Goal: Task Accomplishment & Management: Use online tool/utility

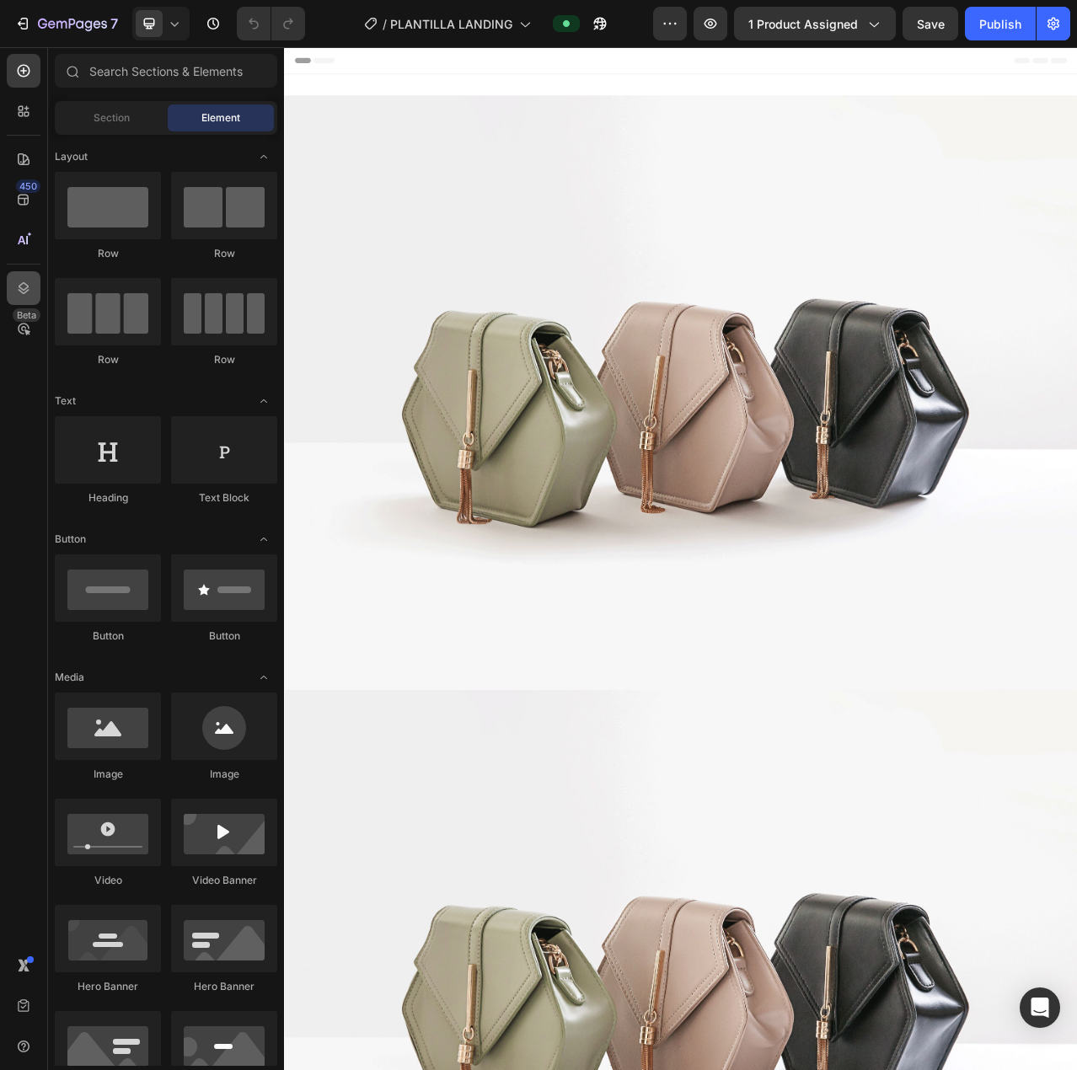
click at [27, 284] on icon at bounding box center [23, 288] width 17 height 17
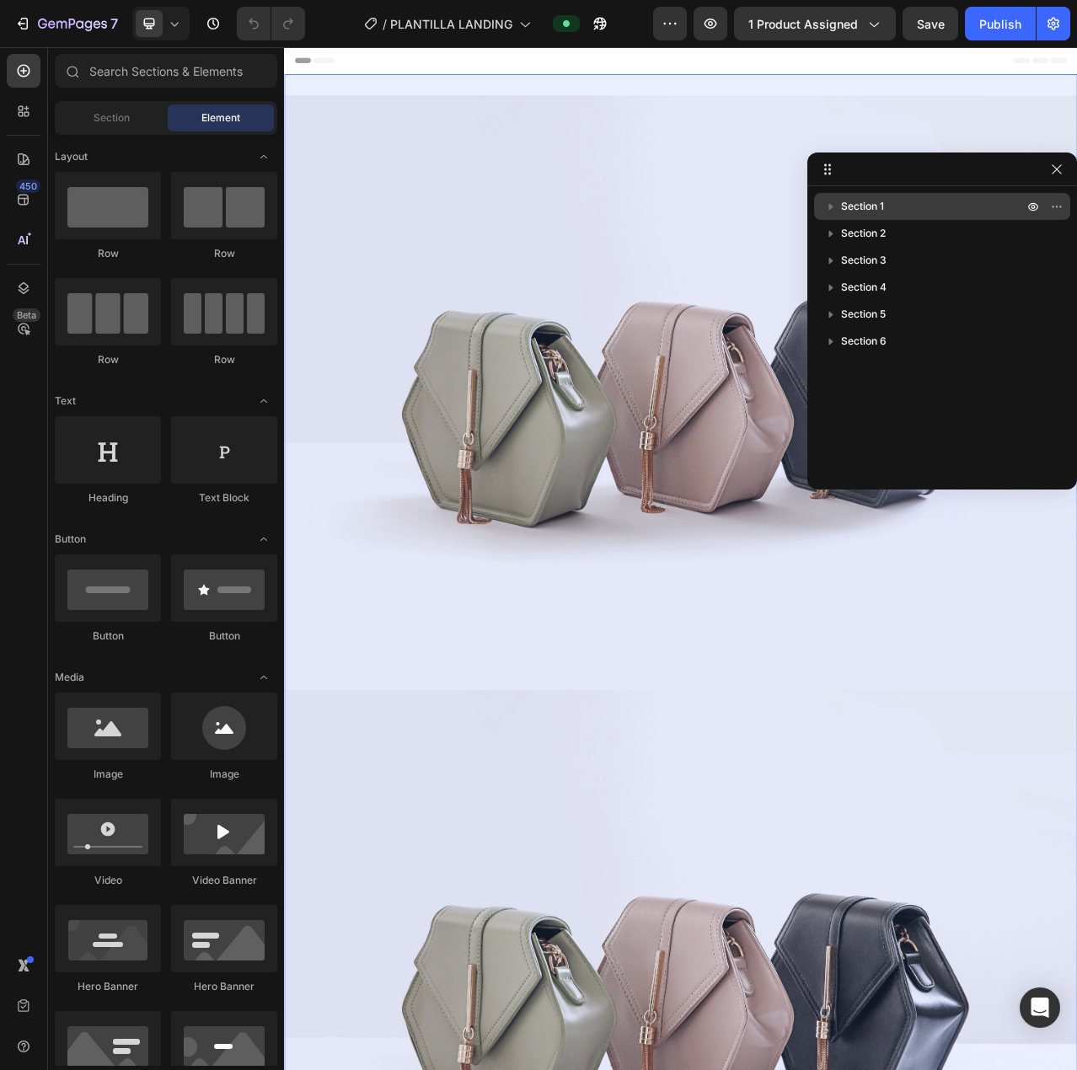
click at [833, 205] on icon "button" at bounding box center [831, 206] width 17 height 17
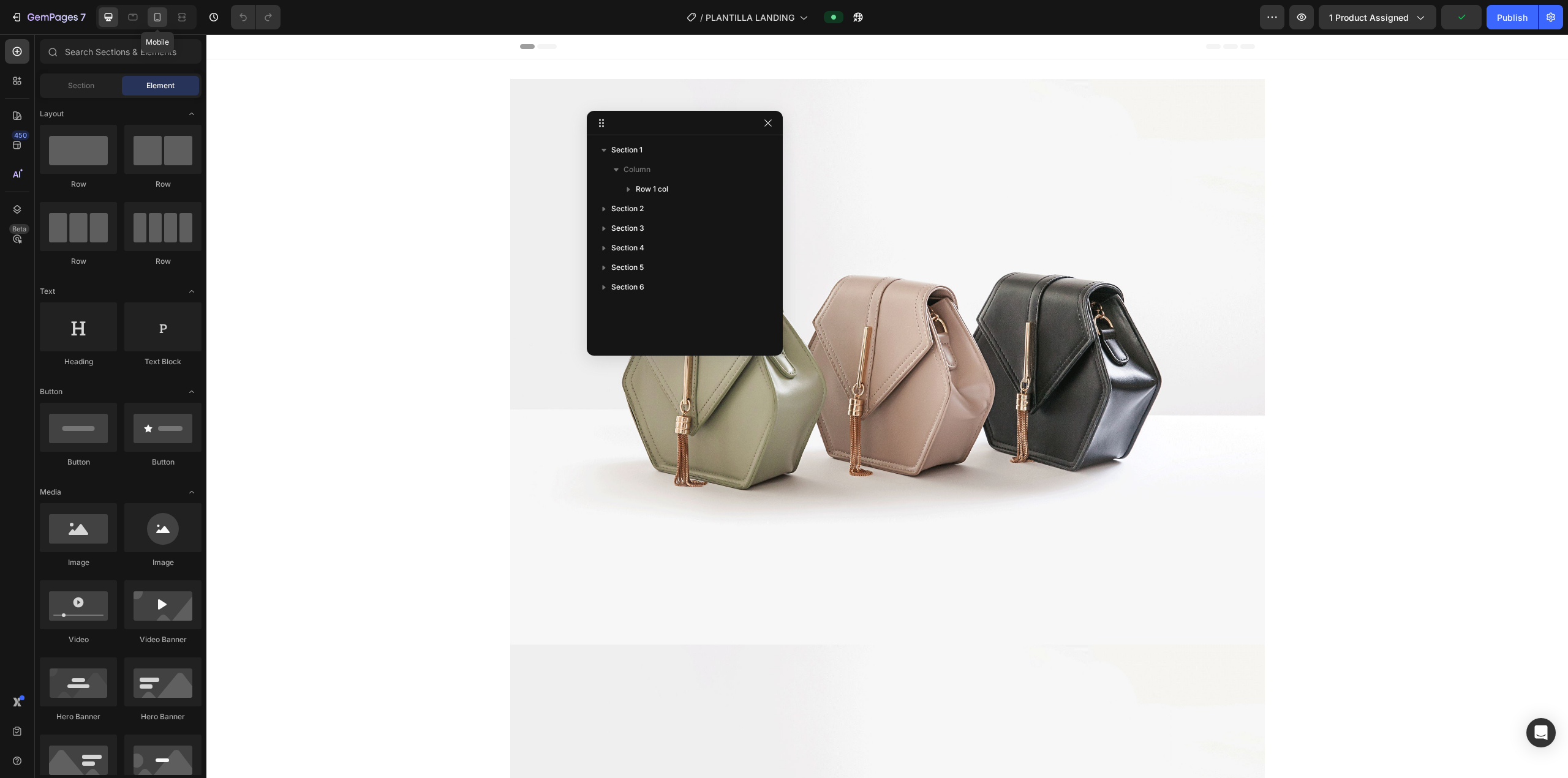
click at [157, 18] on icon at bounding box center [157, 17] width 12 height 12
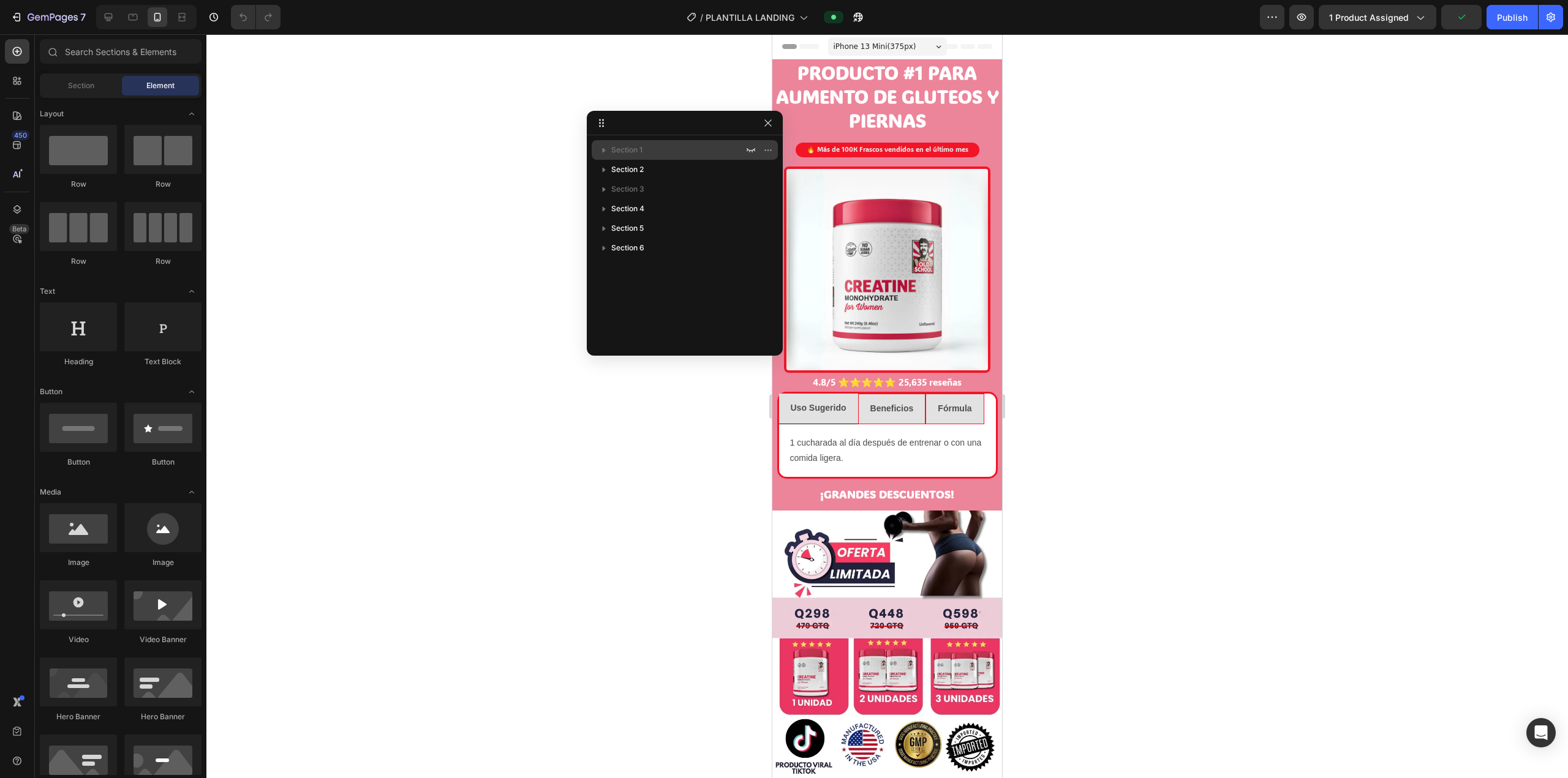
click at [603, 150] on icon "button" at bounding box center [604, 150] width 3 height 5
click at [749, 153] on icon "button" at bounding box center [751, 150] width 9 height 9
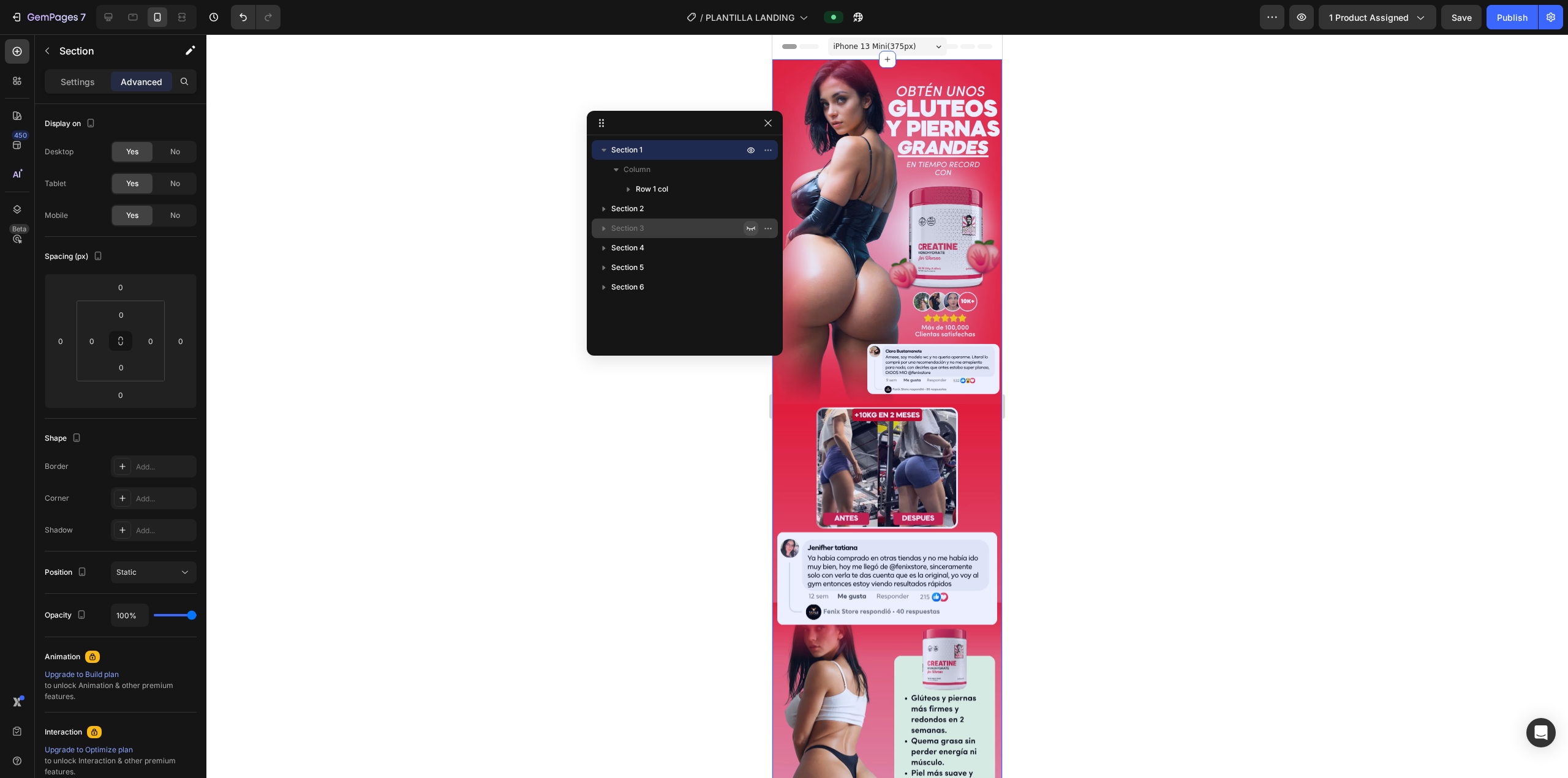
click at [749, 230] on icon "button" at bounding box center [751, 228] width 9 height 9
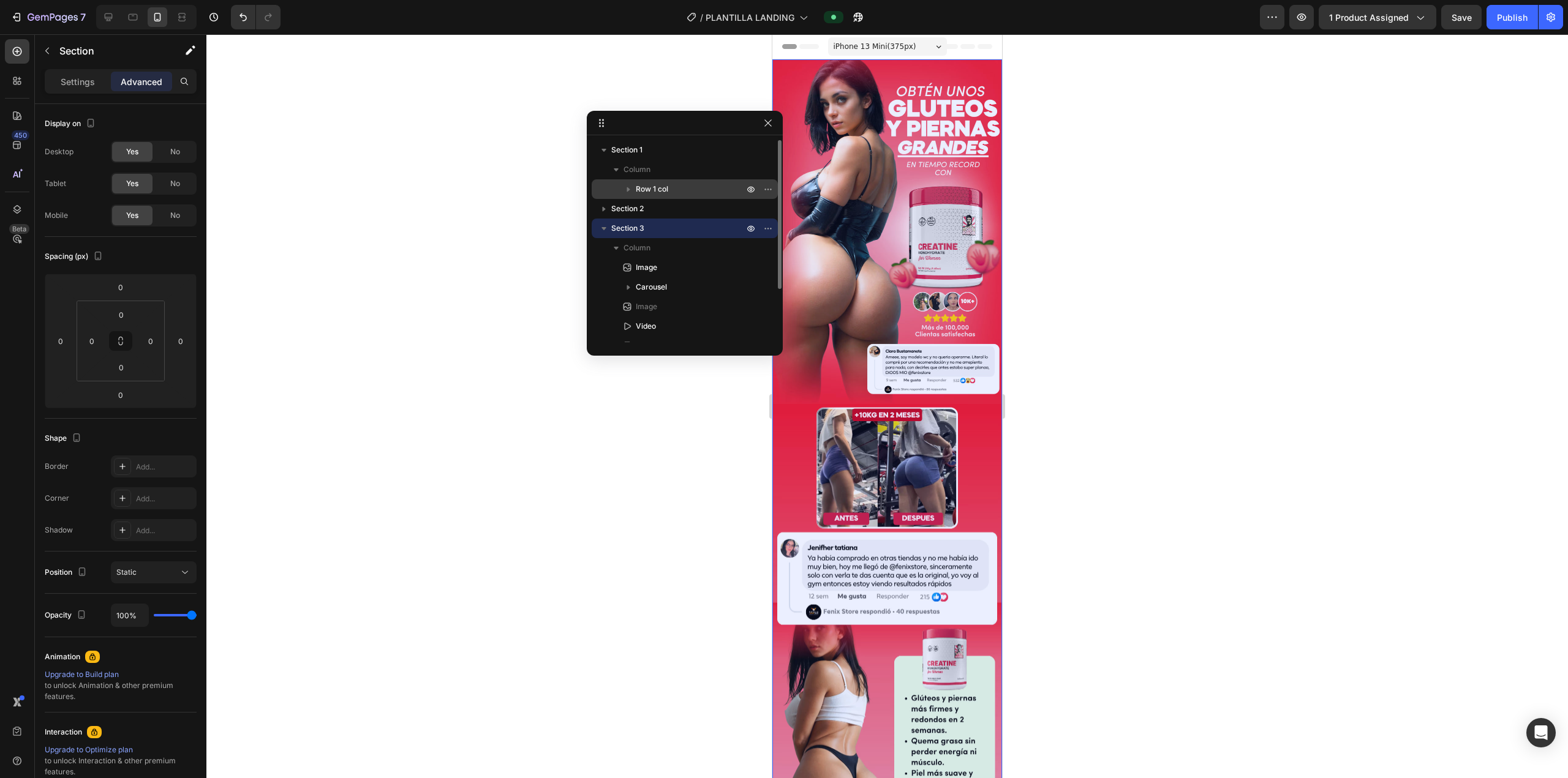
click at [630, 190] on icon "button" at bounding box center [628, 189] width 12 height 12
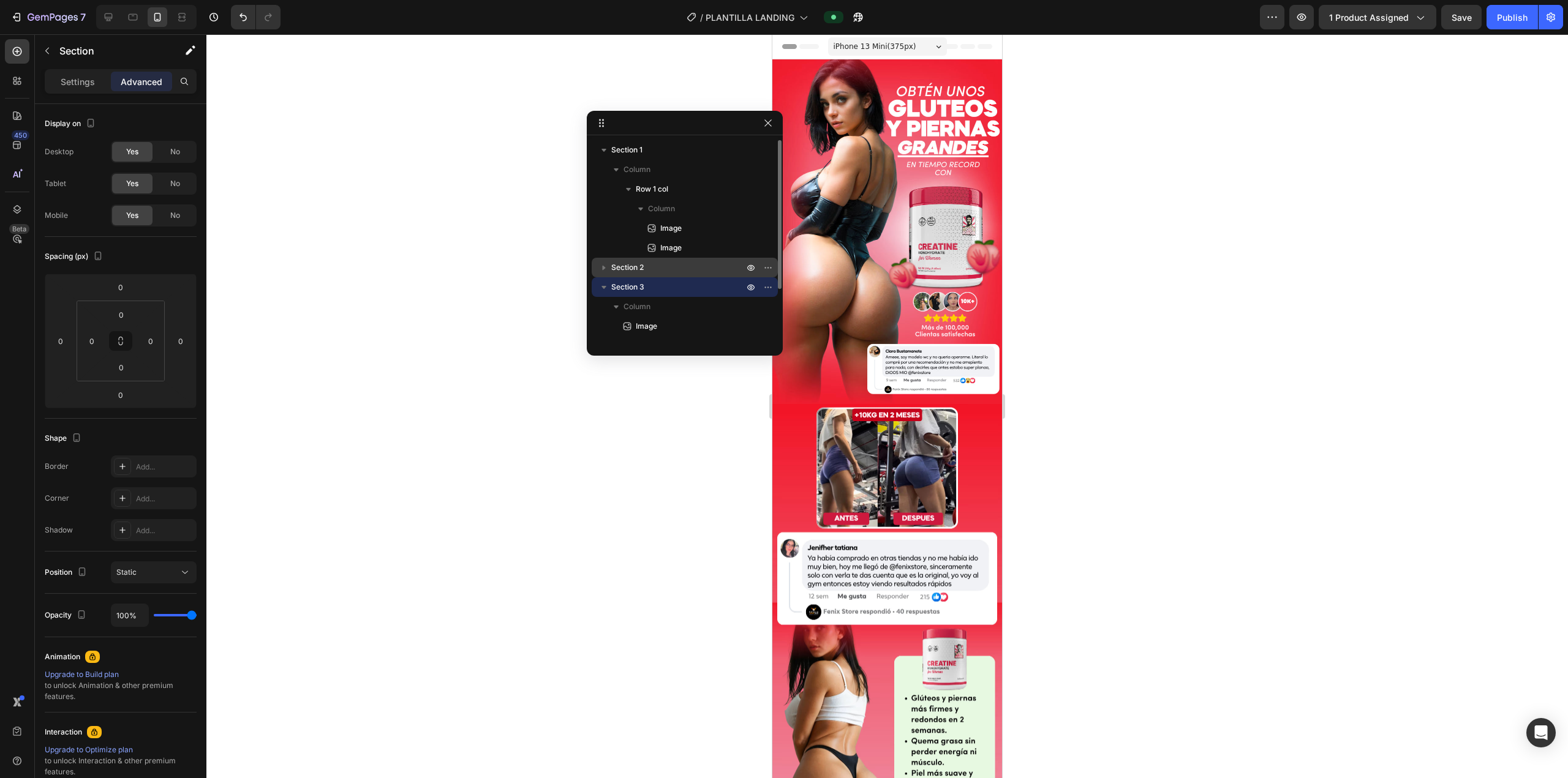
click at [594, 266] on div "Section 2" at bounding box center [684, 267] width 186 height 20
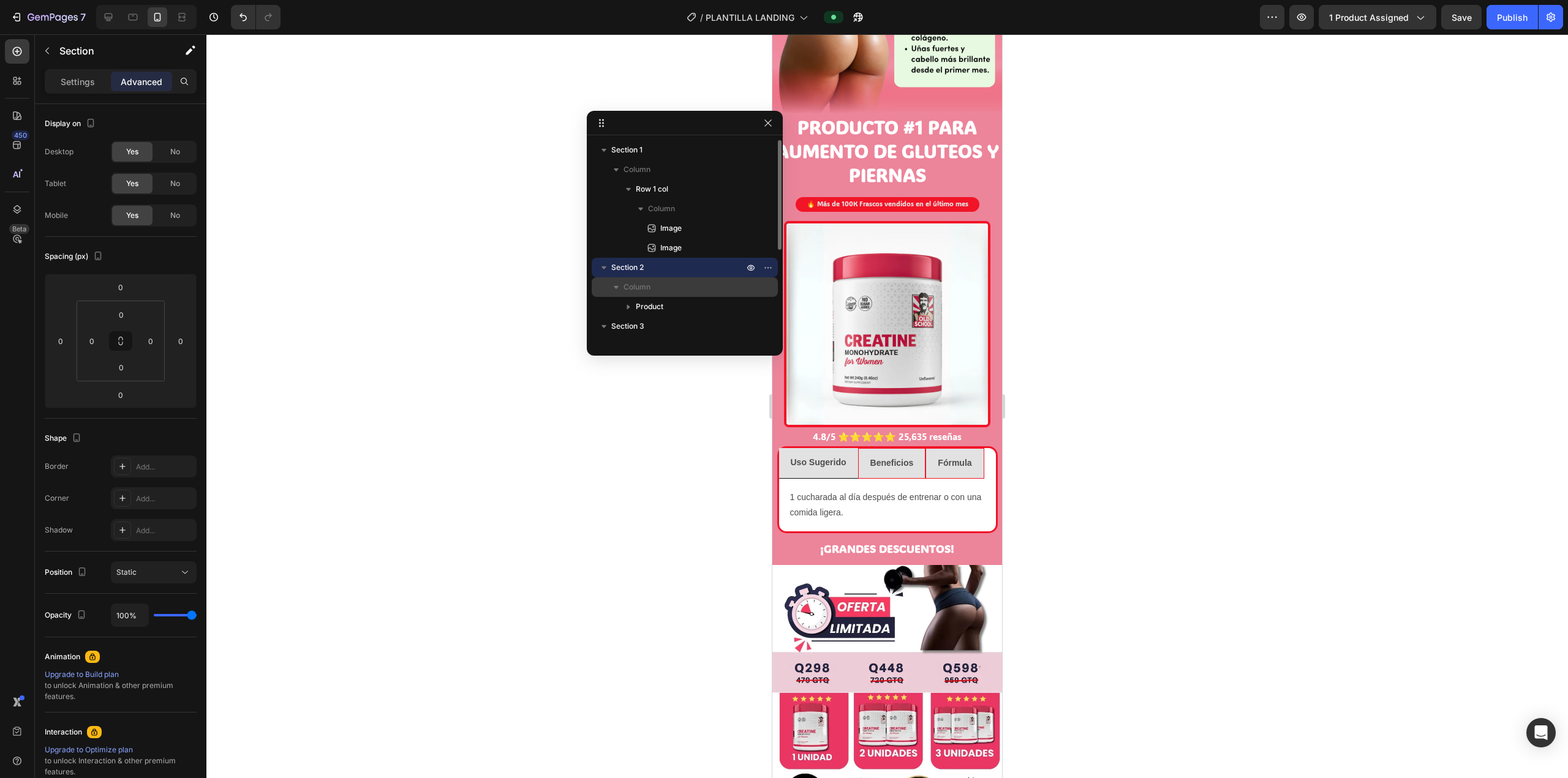
scroll to position [761, 0]
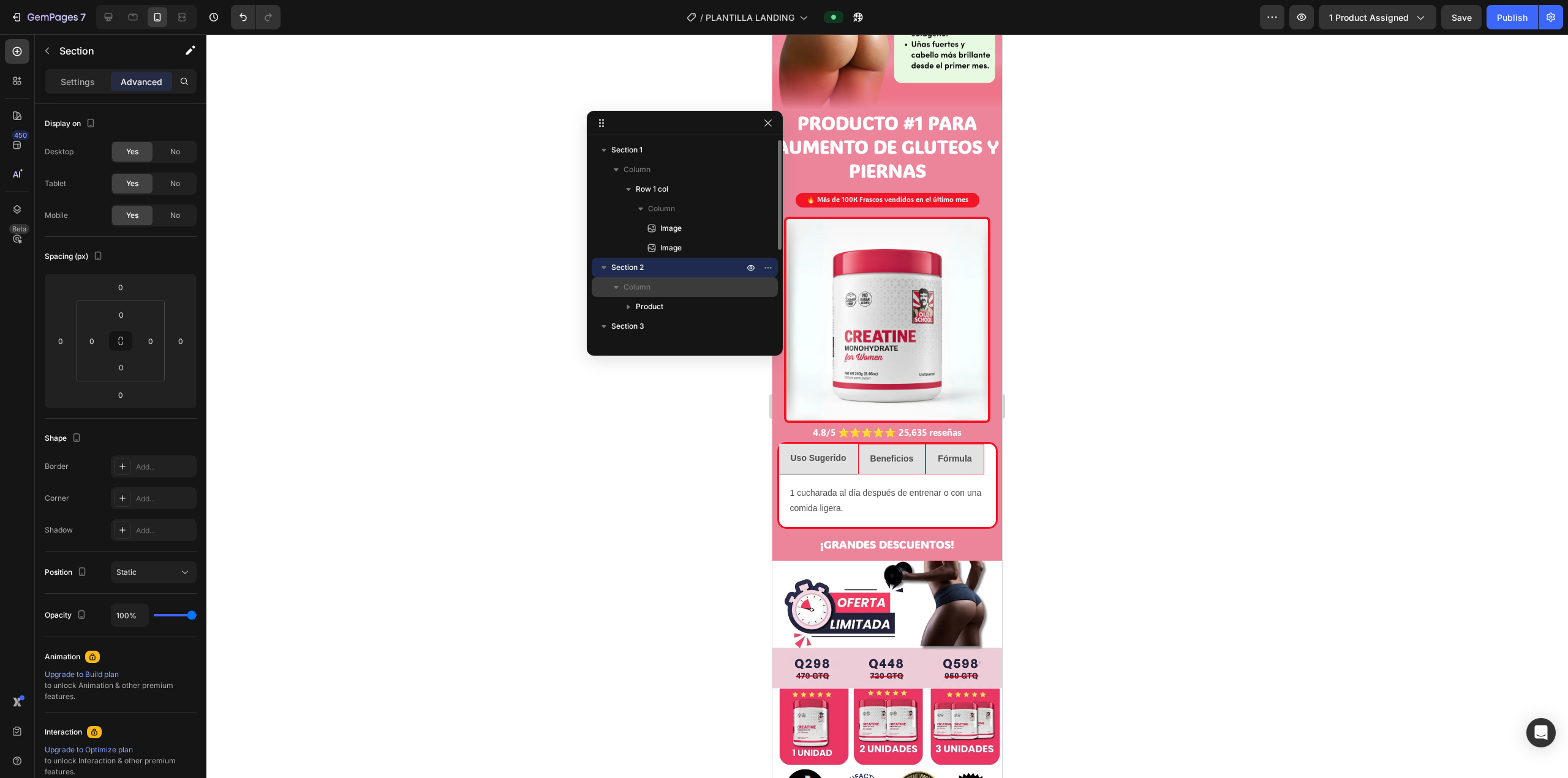
click at [642, 289] on span "Column" at bounding box center [637, 287] width 27 height 12
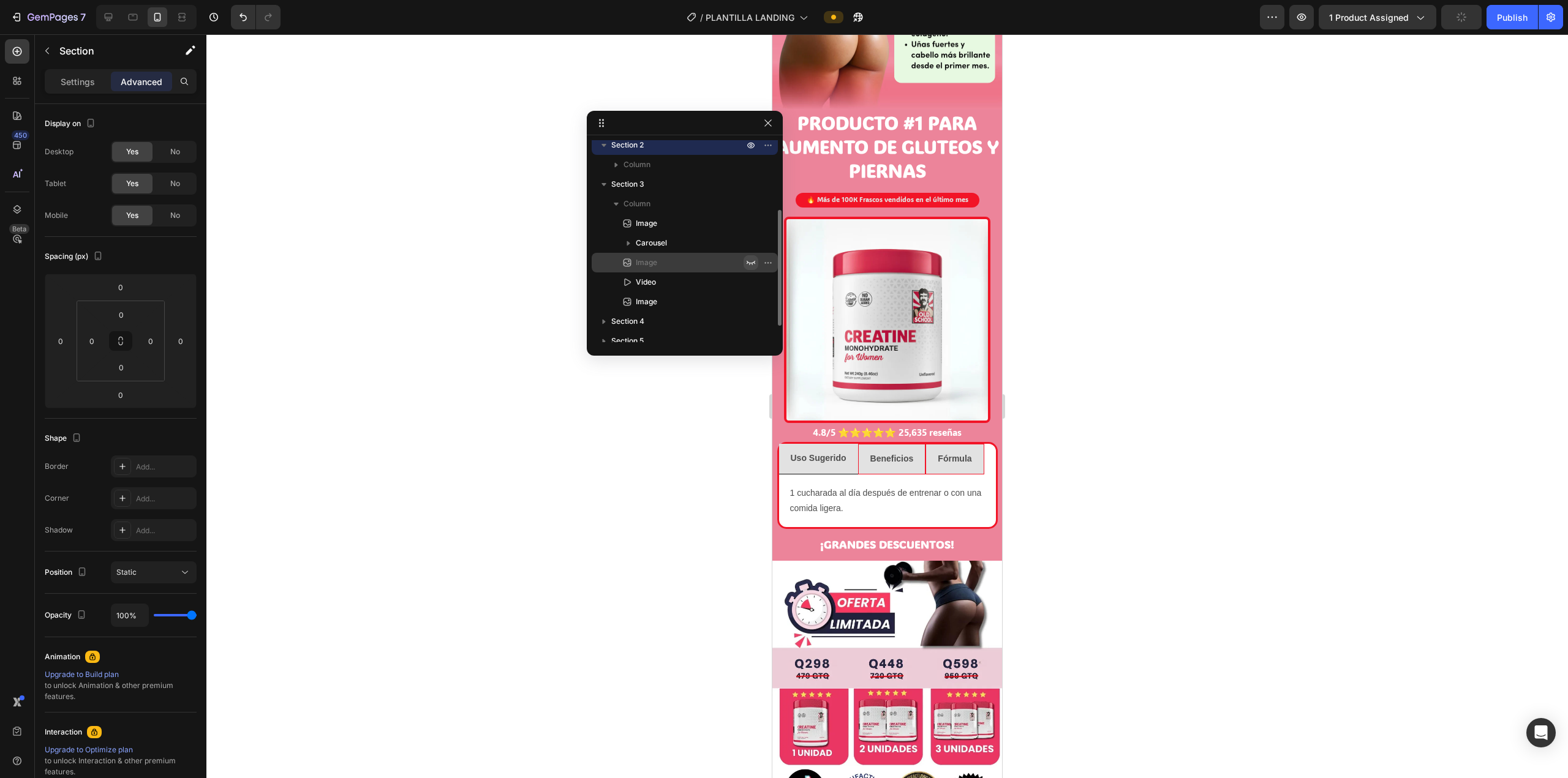
click at [748, 264] on icon "button" at bounding box center [751, 262] width 9 height 9
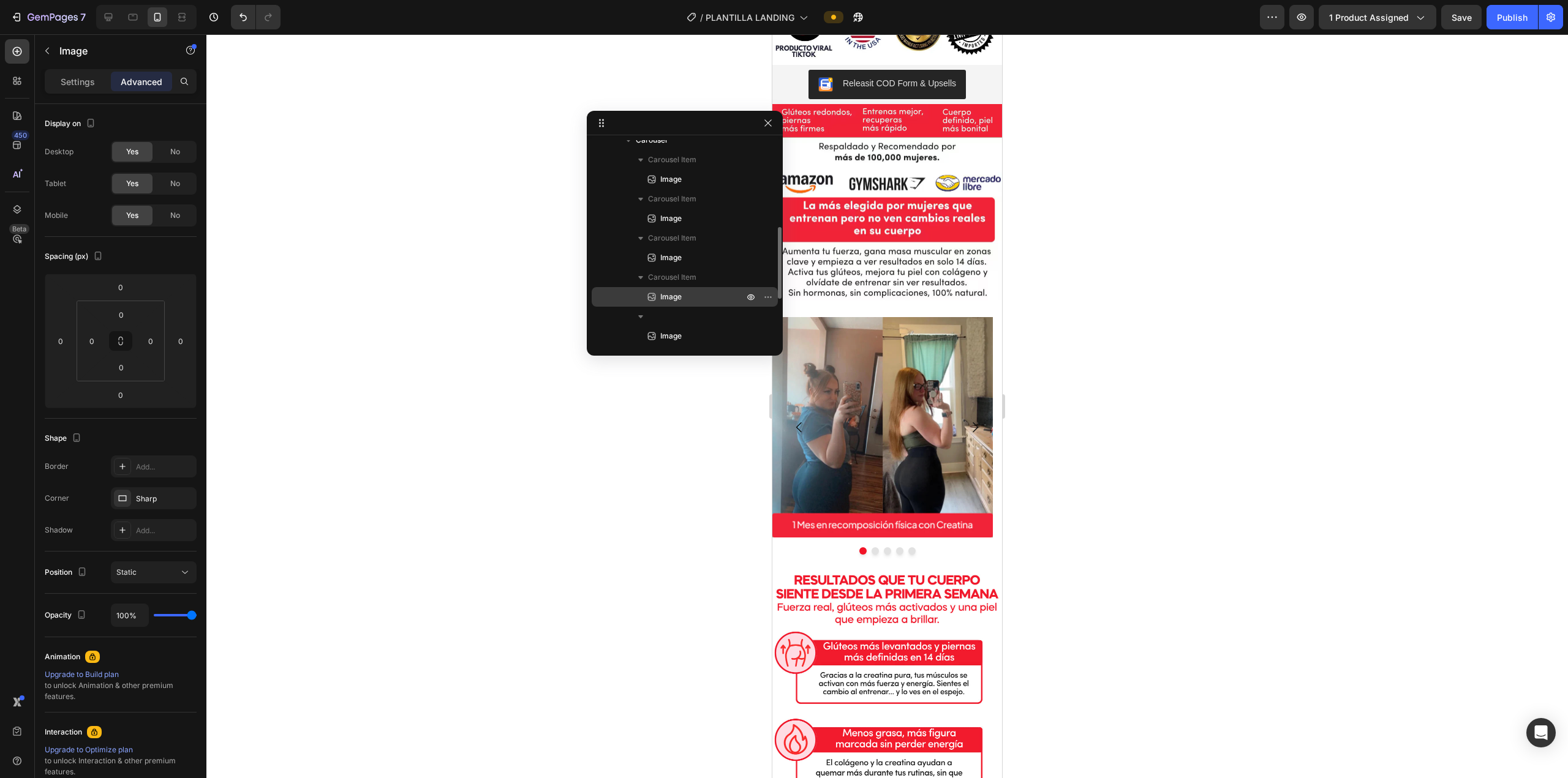
scroll to position [366, 0]
click at [601, 292] on icon "button" at bounding box center [604, 293] width 12 height 12
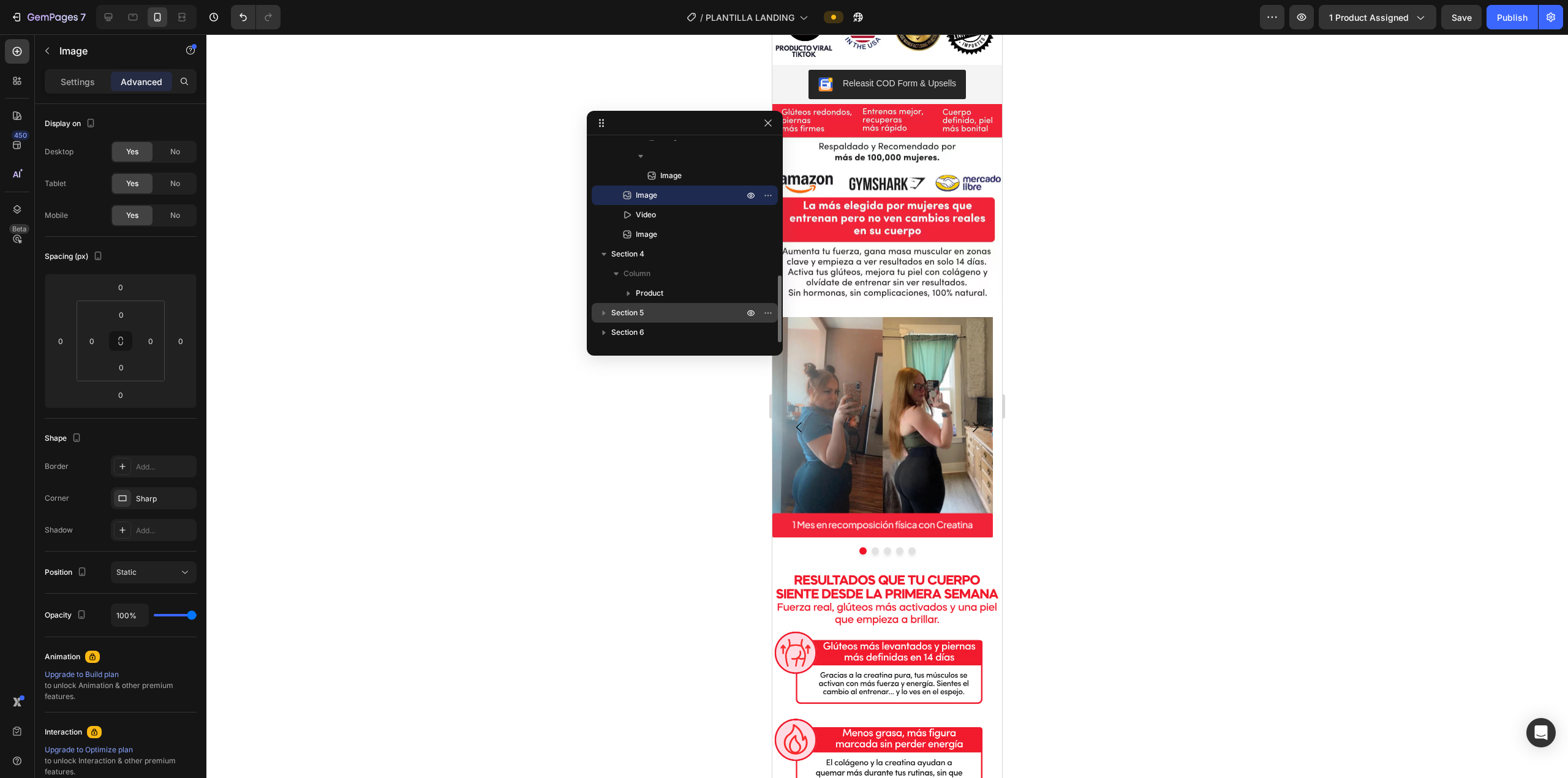
click at [602, 314] on icon "button" at bounding box center [604, 312] width 12 height 12
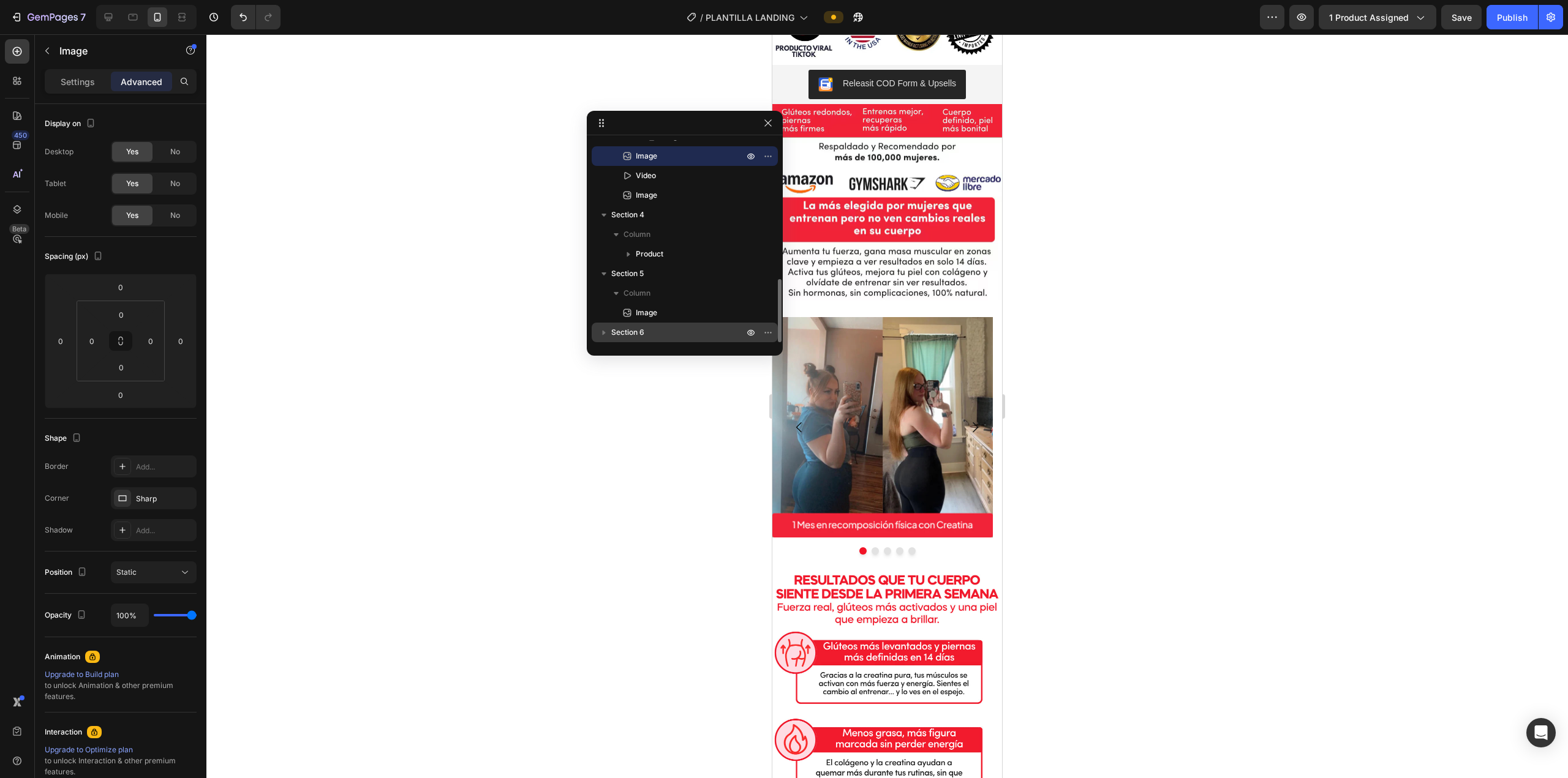
click at [605, 337] on icon "button" at bounding box center [604, 332] width 12 height 12
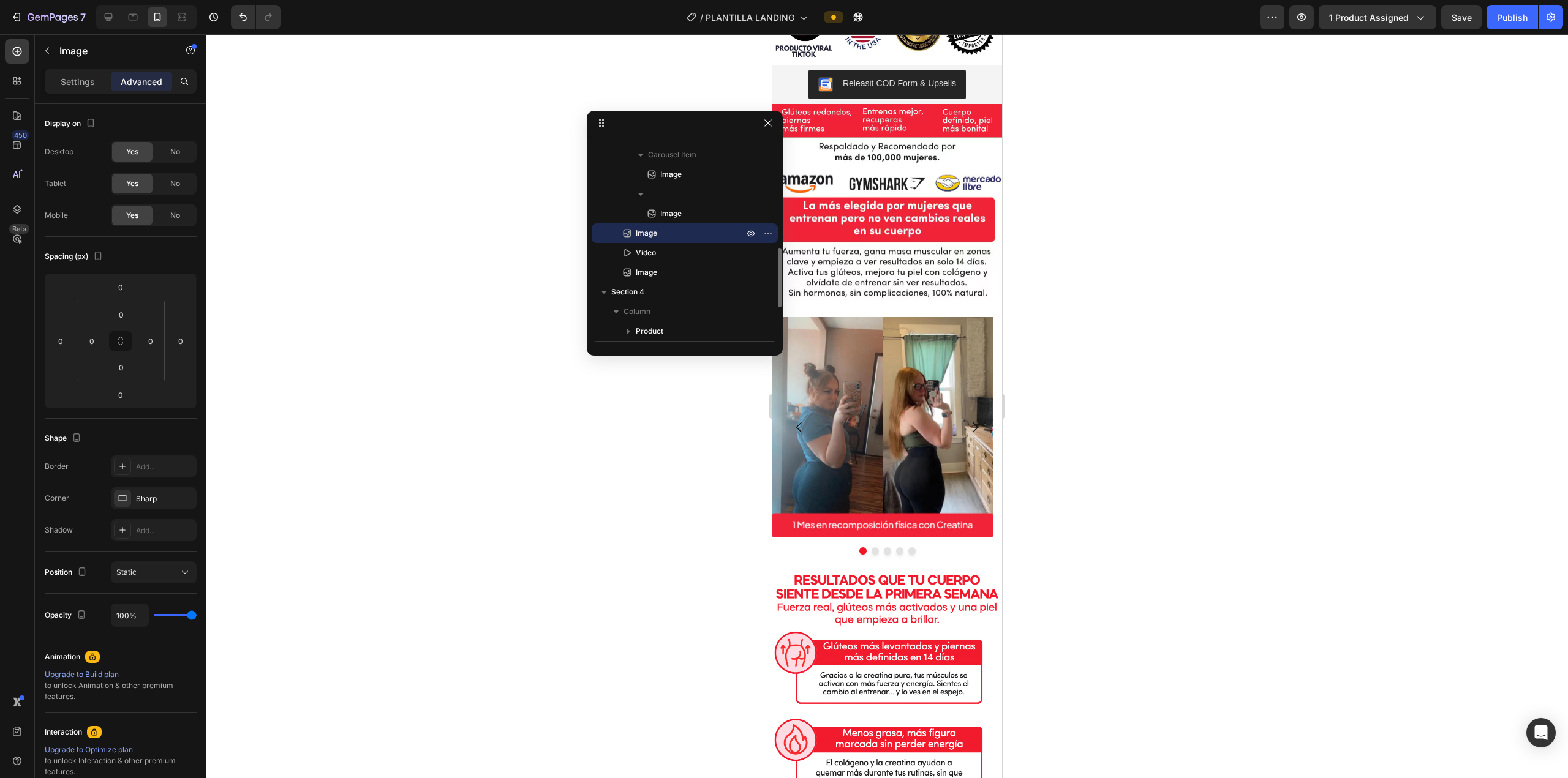
scroll to position [484, 0]
click at [782, 15] on div "Publish" at bounding box center [1512, 17] width 31 height 13
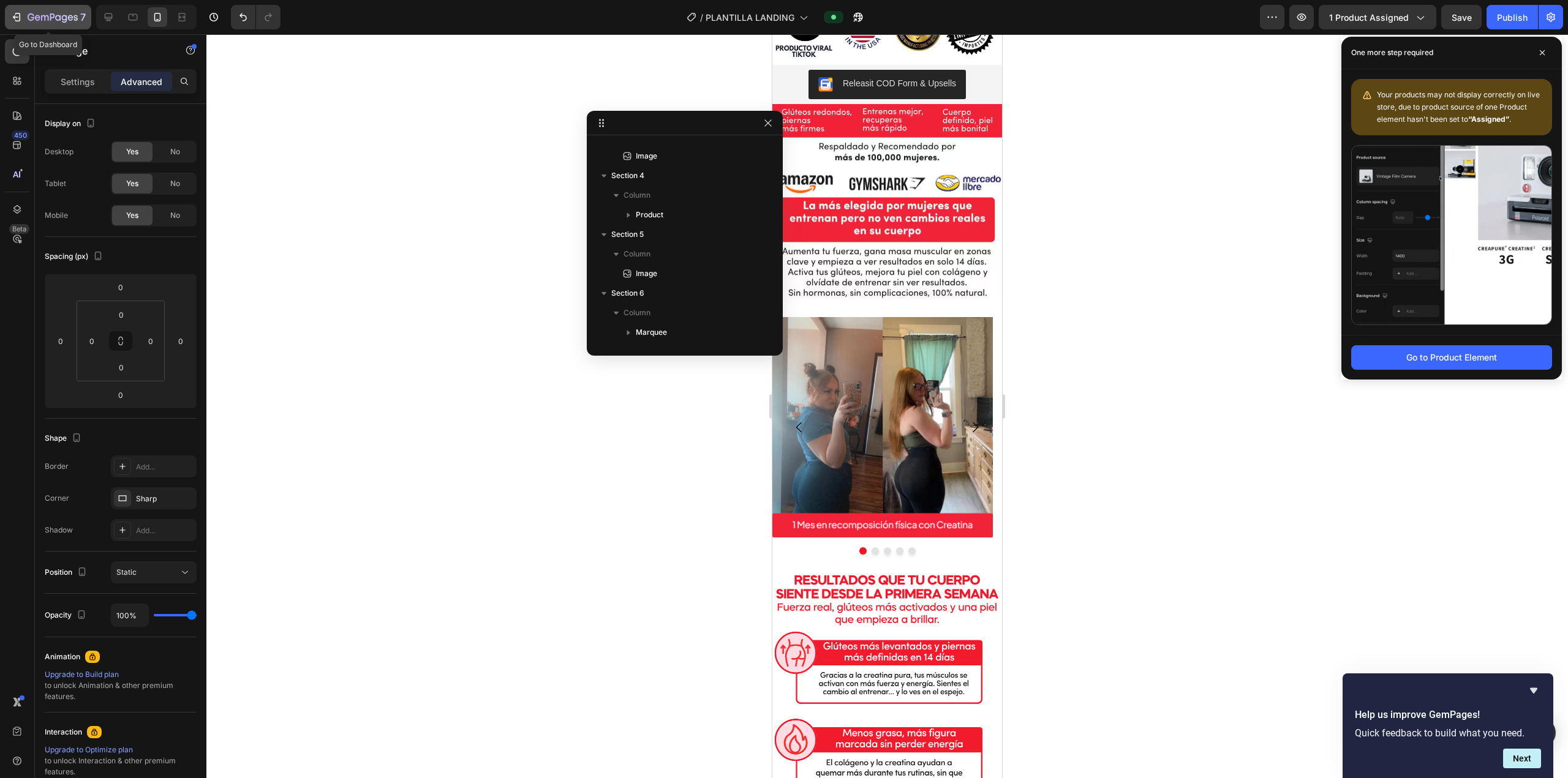
click at [27, 17] on div "7" at bounding box center [48, 17] width 76 height 15
